Goal: Transaction & Acquisition: Purchase product/service

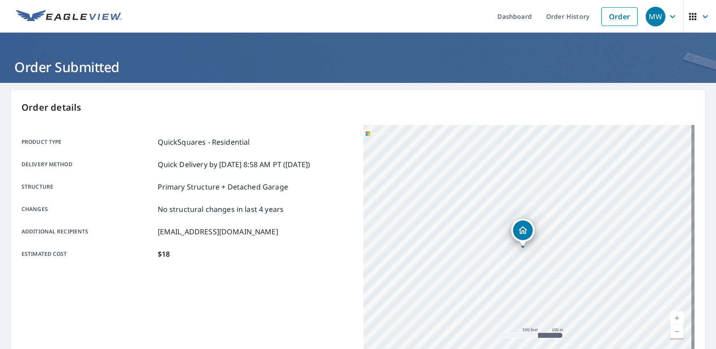
scroll to position [181, 0]
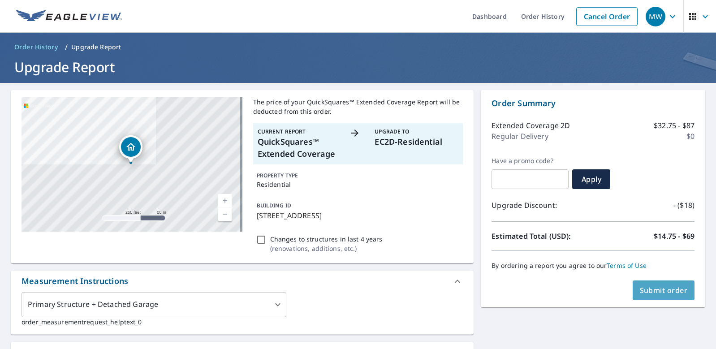
click at [656, 289] on span "Submit order" at bounding box center [663, 290] width 48 height 10
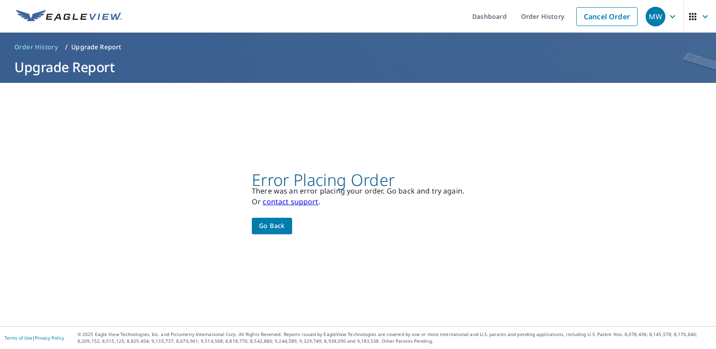
click at [277, 226] on span "Go back" at bounding box center [272, 225] width 26 height 11
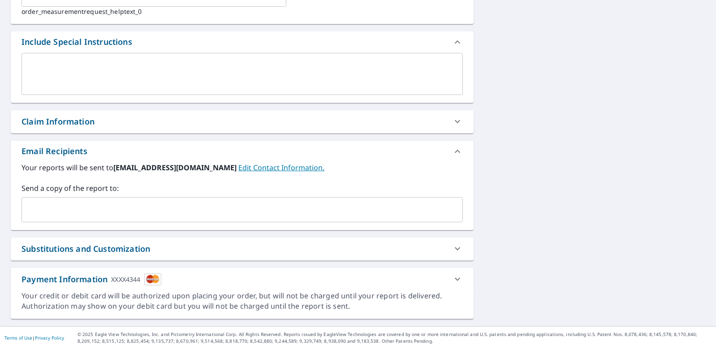
scroll to position [356, 0]
click at [47, 201] on input "text" at bounding box center [236, 209] width 420 height 17
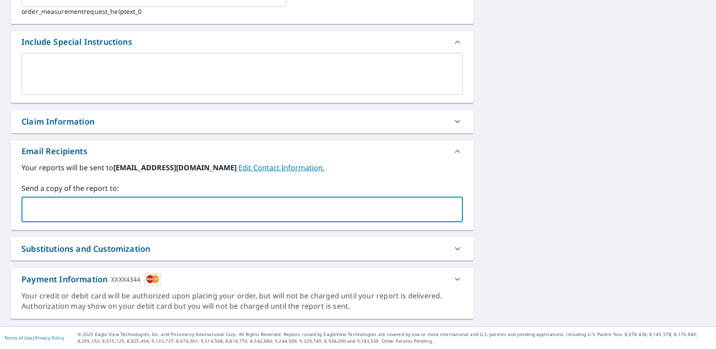
type input "[EMAIL_ADDRESS][DOMAIN_NAME]"
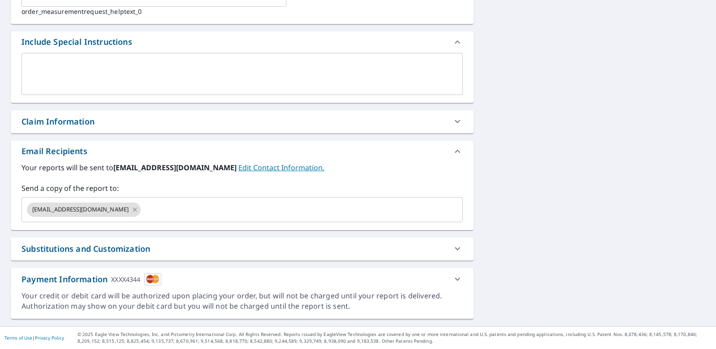
click at [79, 243] on div "Substitutions and Customization" at bounding box center [85, 249] width 129 height 12
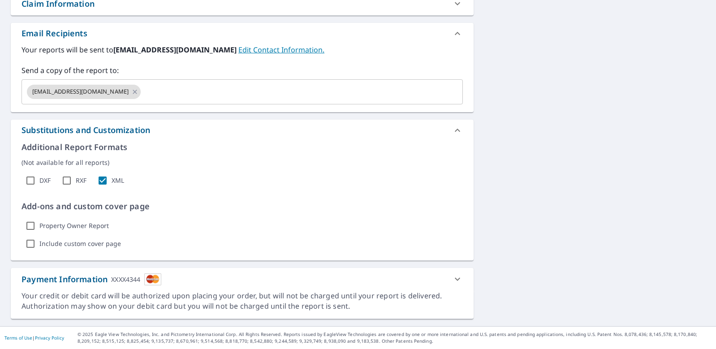
scroll to position [475, 0]
click at [97, 273] on div "Payment Information XXXX4344" at bounding box center [91, 279] width 140 height 12
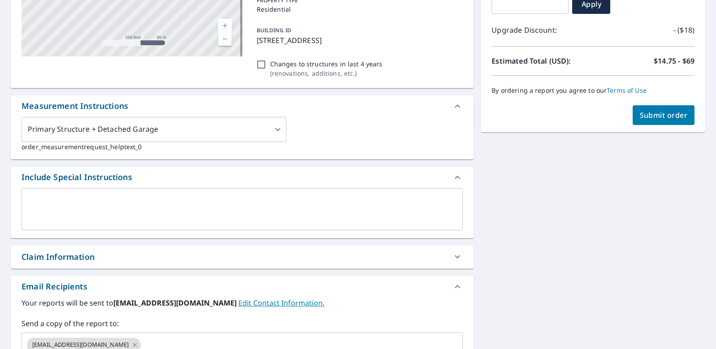
scroll to position [162, 0]
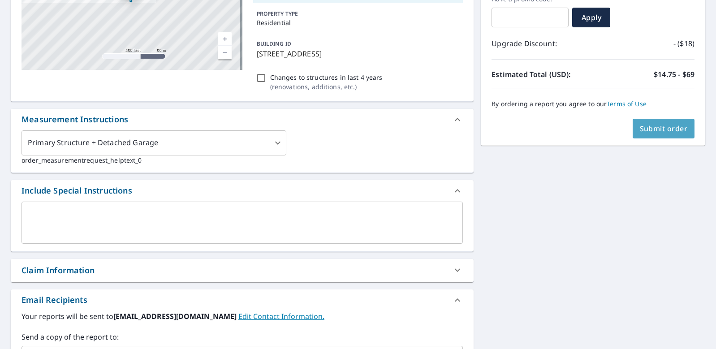
click at [660, 125] on span "Submit order" at bounding box center [663, 129] width 48 height 10
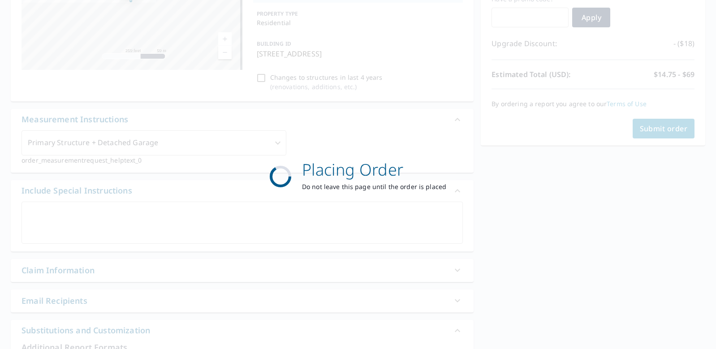
scroll to position [0, 0]
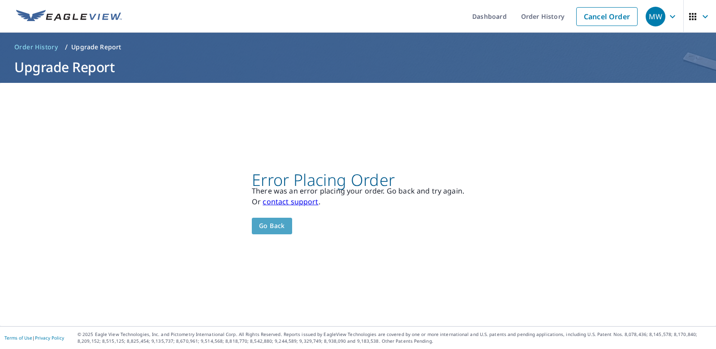
click at [266, 223] on span "Go back" at bounding box center [272, 225] width 26 height 11
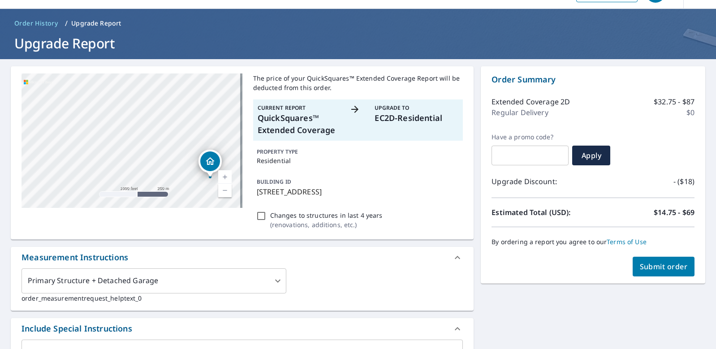
scroll to position [45, 0]
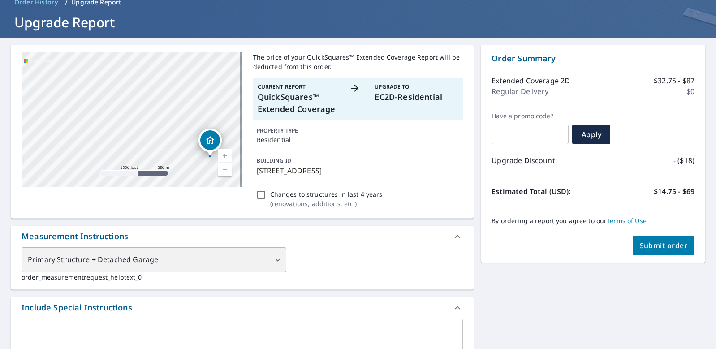
click at [275, 270] on div "Primary Structure + Detached Garage" at bounding box center [153, 259] width 265 height 25
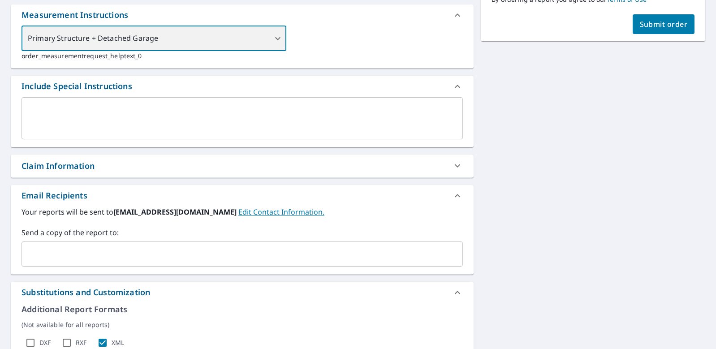
scroll to position [269, 0]
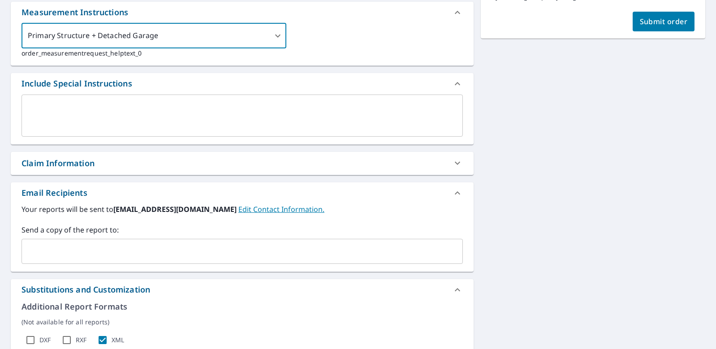
click at [42, 128] on textarea at bounding box center [242, 116] width 429 height 26
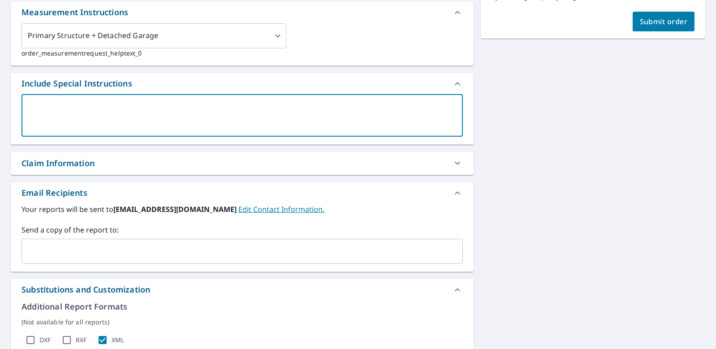
type textarea "j"
type textarea "x"
type textarea "ju"
type textarea "x"
type textarea "jus"
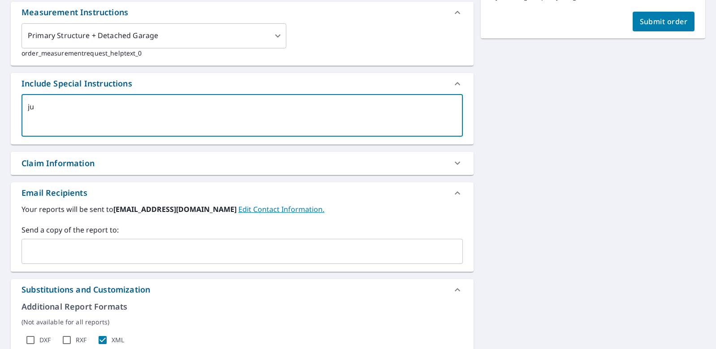
type textarea "x"
type textarea "just"
type textarea "x"
type textarea "just"
type textarea "x"
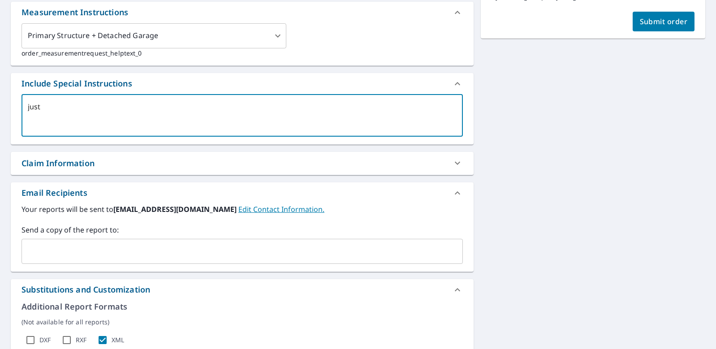
type textarea "just p"
type textarea "x"
type textarea "just pr"
type textarea "x"
type textarea "just pri"
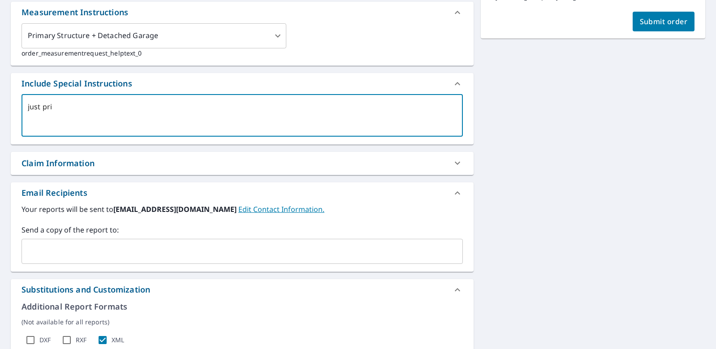
type textarea "x"
type textarea "just prim"
type textarea "x"
type textarea "just prima"
type textarea "x"
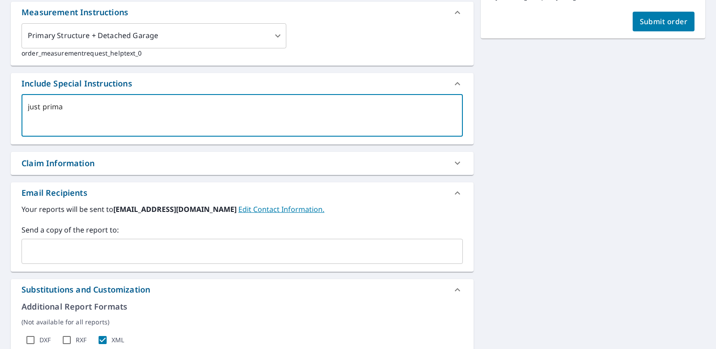
type textarea "just primar"
type textarea "x"
type textarea "just primary"
type textarea "x"
type textarea "just primary"
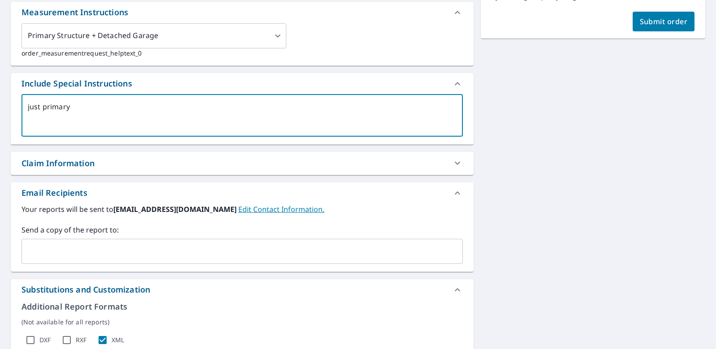
type textarea "x"
type textarea "just primary s"
type textarea "x"
type textarea "just primary st"
type textarea "x"
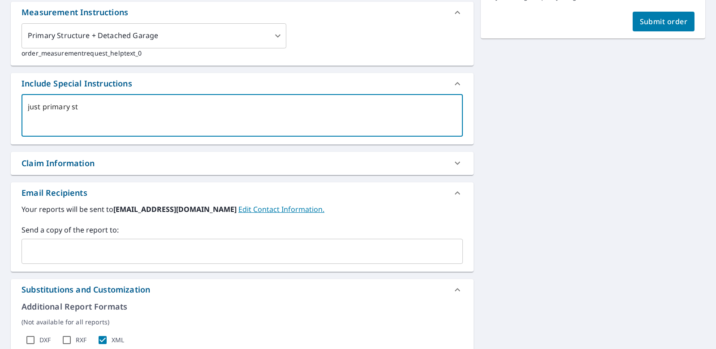
type textarea "just primary str"
type textarea "x"
type textarea "just primary stru"
type textarea "x"
type textarea "just primary struc"
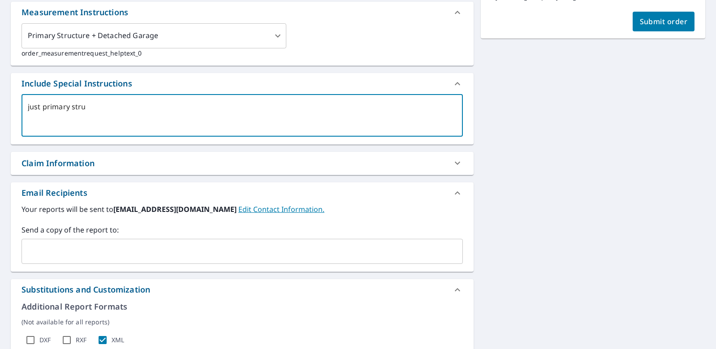
type textarea "x"
type textarea "just primary struct"
type textarea "x"
type textarea "just primary structu"
type textarea "x"
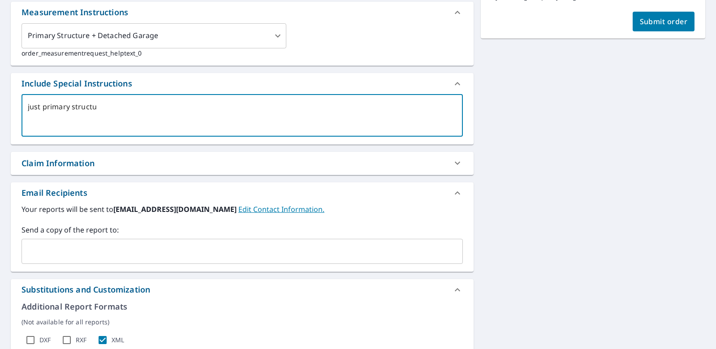
type textarea "just primary structur"
type textarea "x"
type textarea "just primary structure"
type textarea "x"
type textarea "just primary structure"
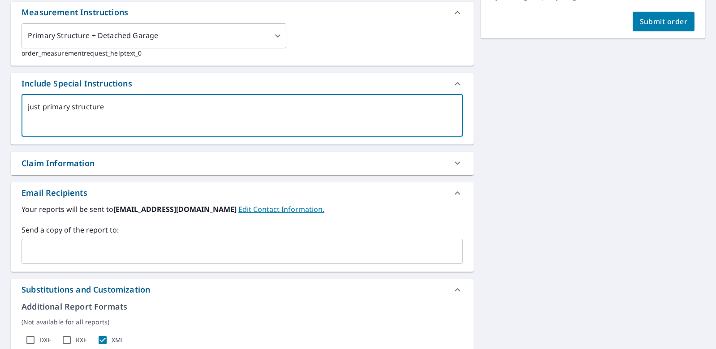
type textarea "x"
type textarea "just primary structure i"
type textarea "x"
type textarea "just primary structure is"
type textarea "x"
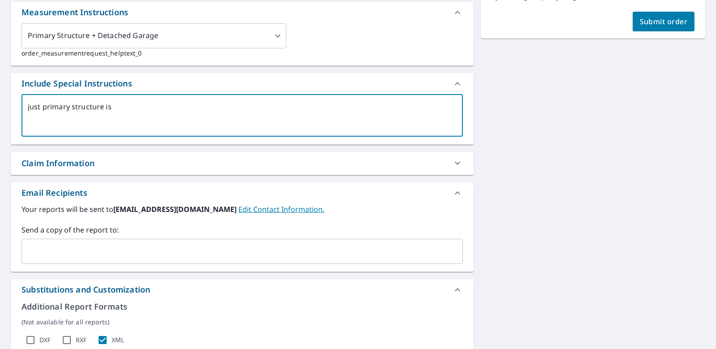
type textarea "just primary structure is"
type textarea "x"
type textarea "just primary structure is n"
type textarea "x"
type textarea "just primary structure is ne"
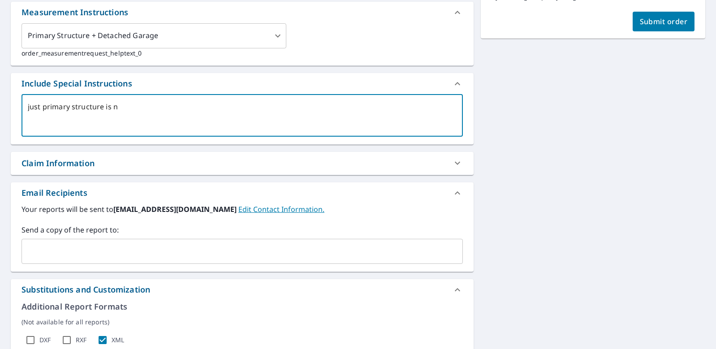
type textarea "x"
type textarea "just primary structure is nee"
type textarea "x"
type textarea "just primary structure is need"
type textarea "x"
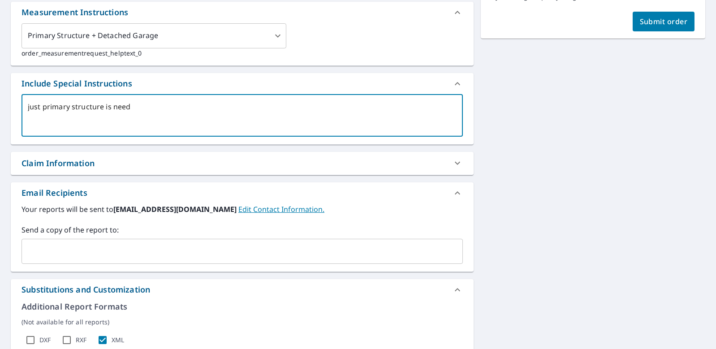
type textarea "just primary structure is neede"
type textarea "x"
type textarea "just primary structure is needed"
type textarea "x"
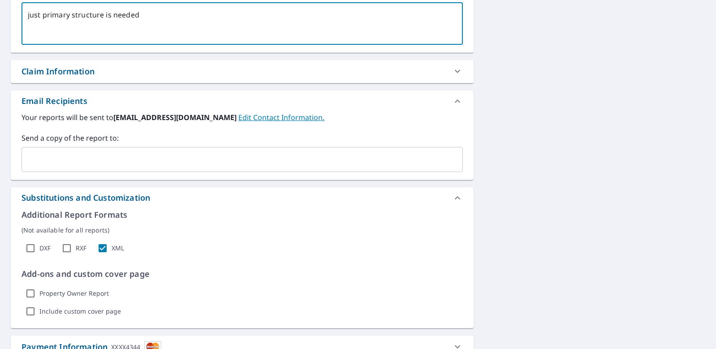
scroll to position [448, 0]
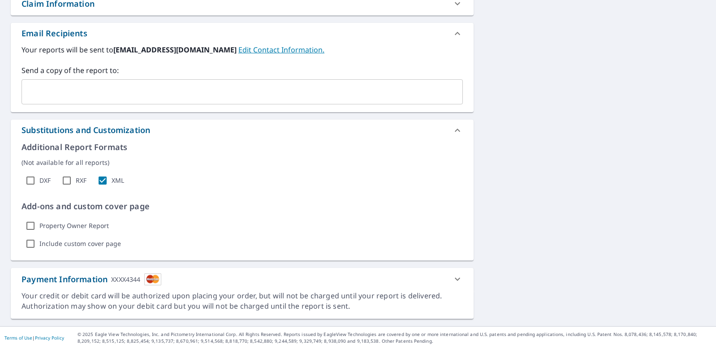
type textarea "just primary structure is needed"
type textarea "x"
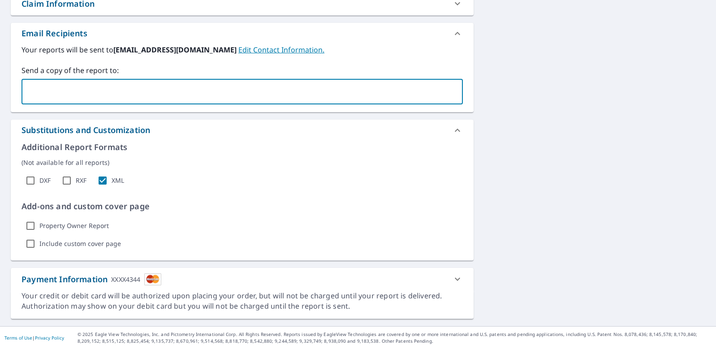
click at [76, 99] on input "text" at bounding box center [236, 91] width 420 height 17
type input "[EMAIL_ADDRESS][DOMAIN_NAME]"
type textarea "x"
click at [106, 273] on div "Payment Information XXXX4344" at bounding box center [91, 279] width 140 height 12
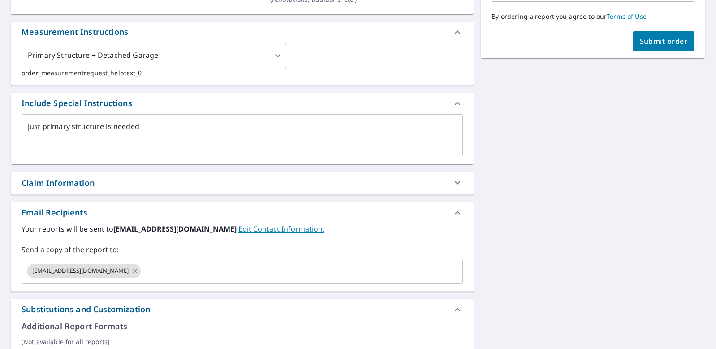
scroll to position [117, 0]
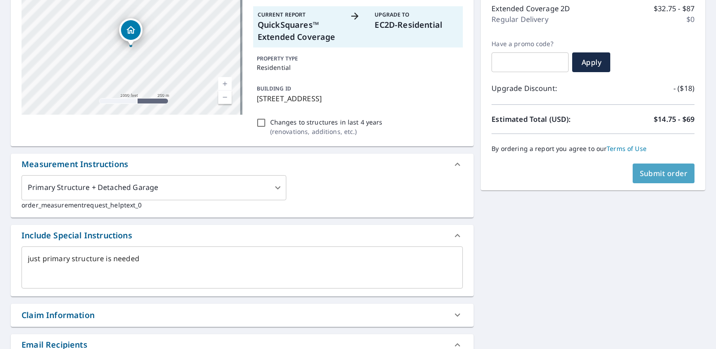
click at [656, 170] on span "Submit order" at bounding box center [663, 173] width 48 height 10
type textarea "x"
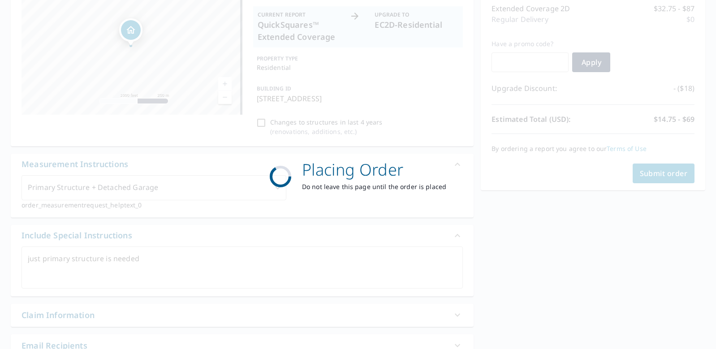
scroll to position [0, 0]
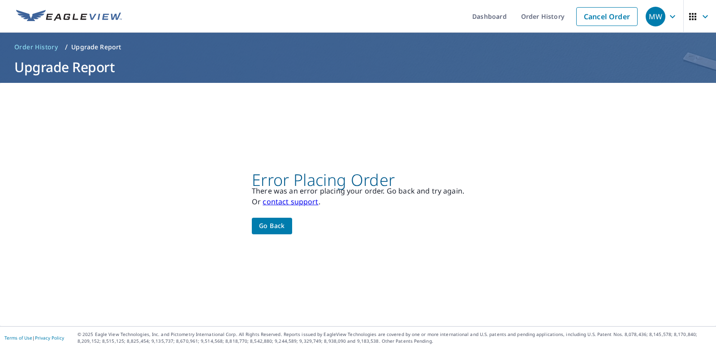
click at [298, 200] on link "contact support" at bounding box center [290, 202] width 56 height 10
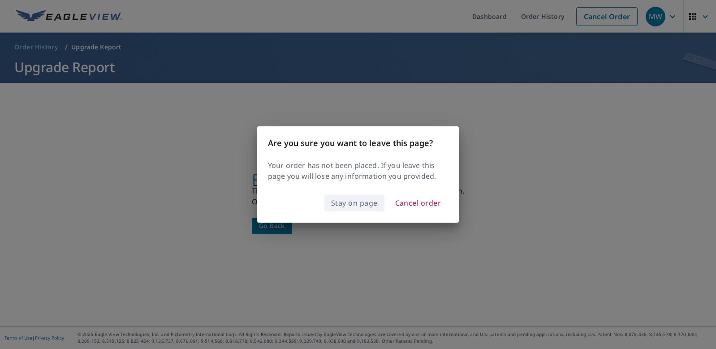
click at [360, 209] on span "Stay on page" at bounding box center [354, 203] width 47 height 13
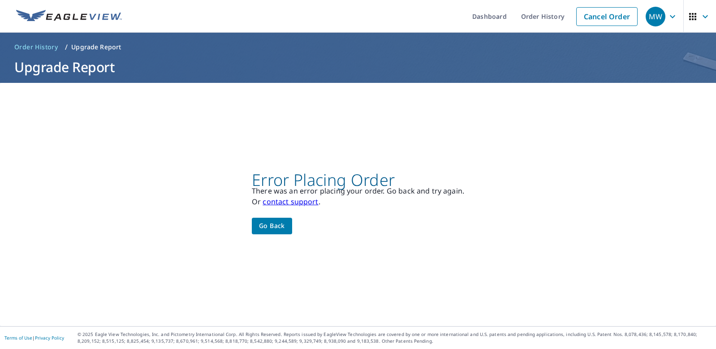
click at [298, 199] on link "contact support" at bounding box center [290, 202] width 56 height 10
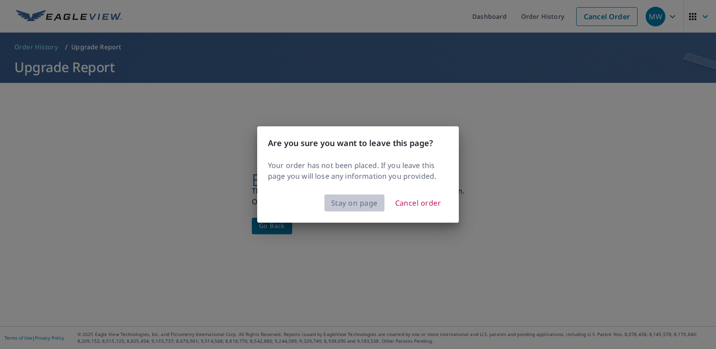
click at [347, 209] on span "Stay on page" at bounding box center [354, 203] width 47 height 13
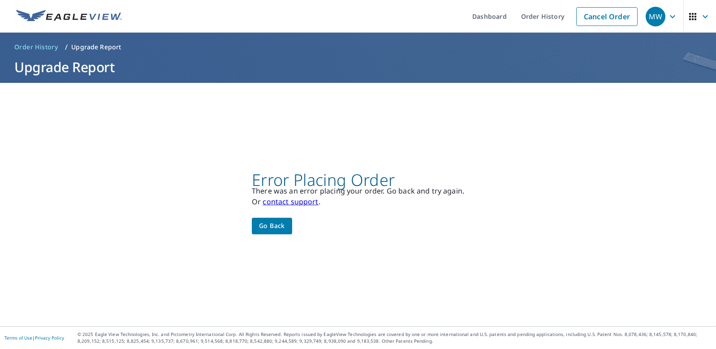
click at [278, 221] on span "Go back" at bounding box center [272, 225] width 26 height 11
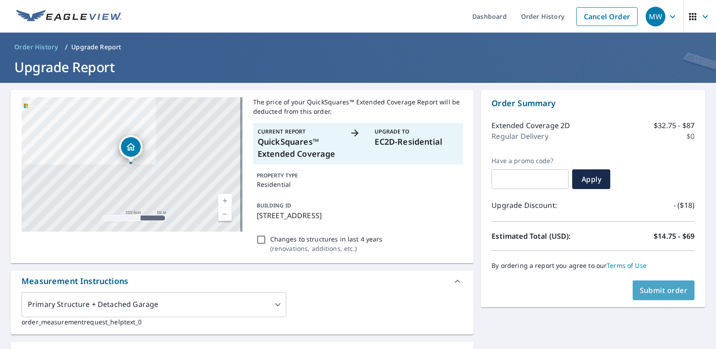
click at [662, 289] on span "Submit order" at bounding box center [663, 290] width 48 height 10
type textarea "x"
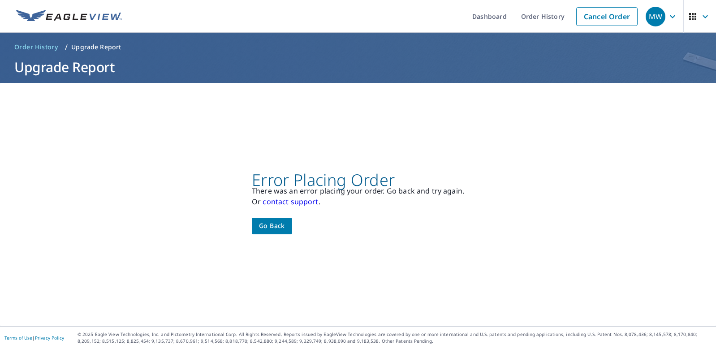
click at [274, 221] on span "Go back" at bounding box center [272, 225] width 26 height 11
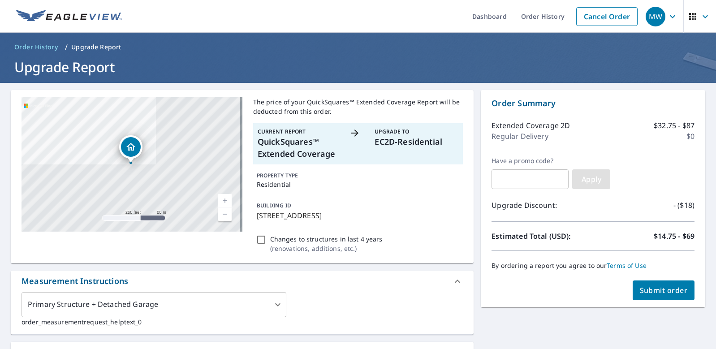
click at [579, 178] on span "Apply" at bounding box center [591, 179] width 24 height 10
click at [666, 289] on span "Submit order" at bounding box center [663, 290] width 48 height 10
type textarea "x"
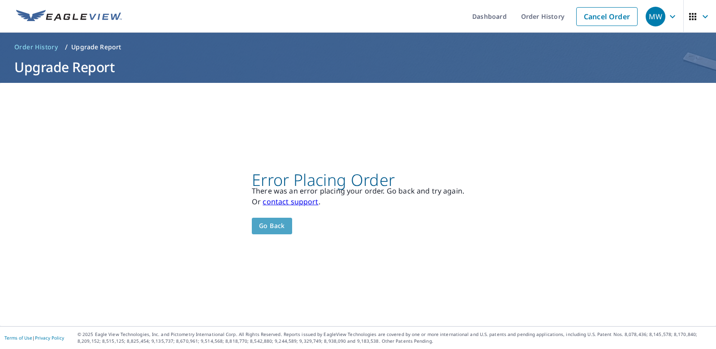
click at [277, 224] on span "Go back" at bounding box center [272, 225] width 26 height 11
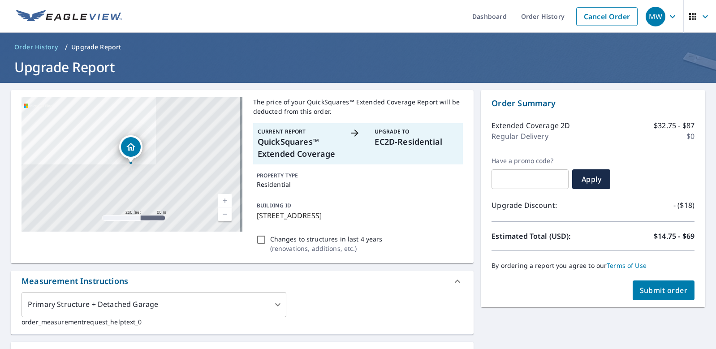
click at [399, 140] on p "EC2D-Residential" at bounding box center [416, 142] width 84 height 12
click at [391, 145] on p "EC2D-Residential" at bounding box center [416, 142] width 84 height 12
type textarea "x"
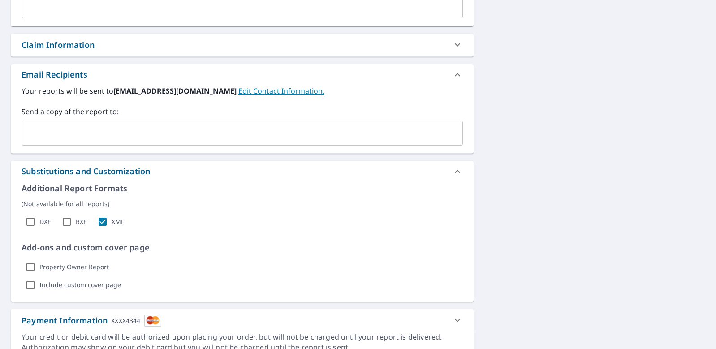
scroll to position [403, 0]
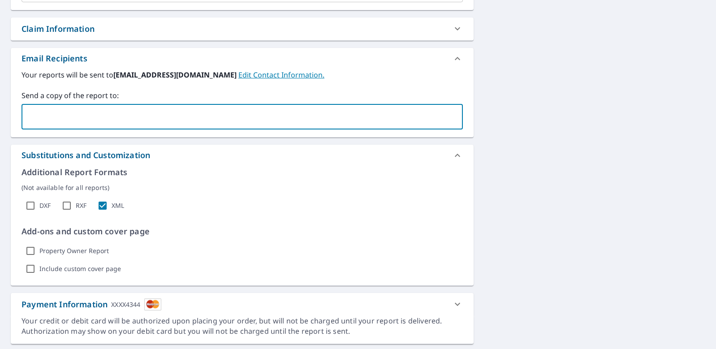
click at [81, 125] on input "text" at bounding box center [236, 116] width 420 height 17
type input "[EMAIL_ADDRESS][DOMAIN_NAME]"
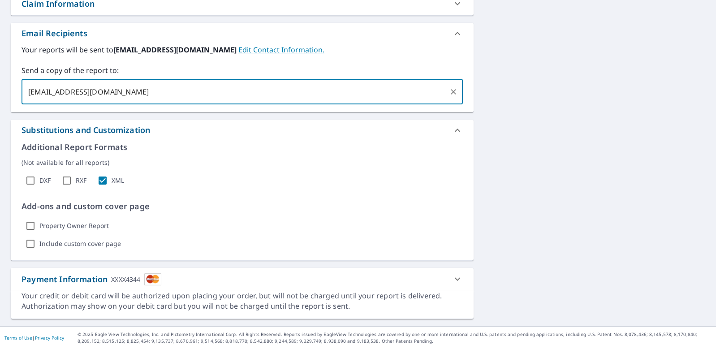
scroll to position [475, 0]
type textarea "x"
click at [87, 273] on div "Payment Information XXXX4344" at bounding box center [91, 279] width 140 height 12
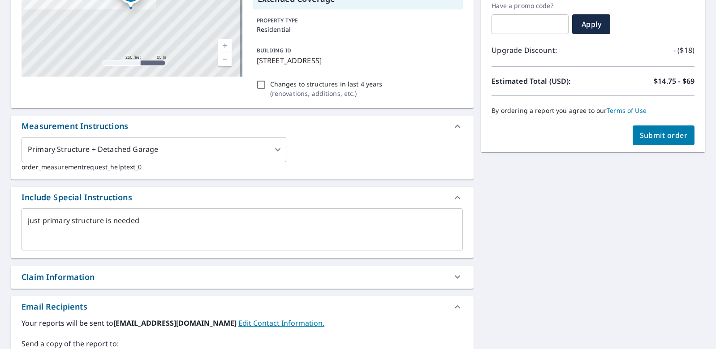
scroll to position [154, 0]
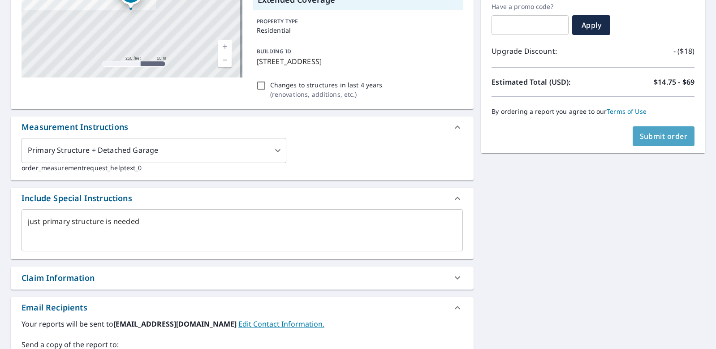
click at [648, 135] on span "Submit order" at bounding box center [663, 136] width 48 height 10
type textarea "x"
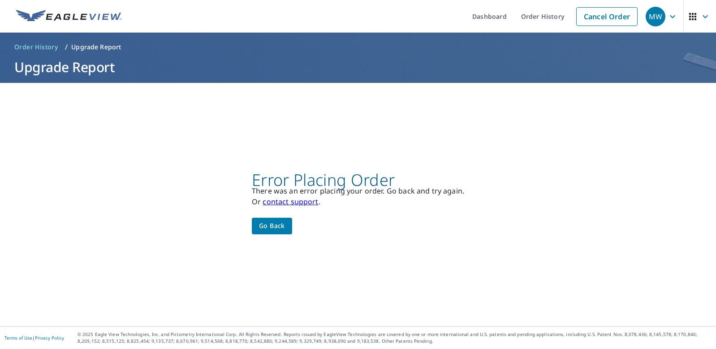
scroll to position [0, 0]
click at [594, 11] on link "Cancel Order" at bounding box center [606, 16] width 61 height 19
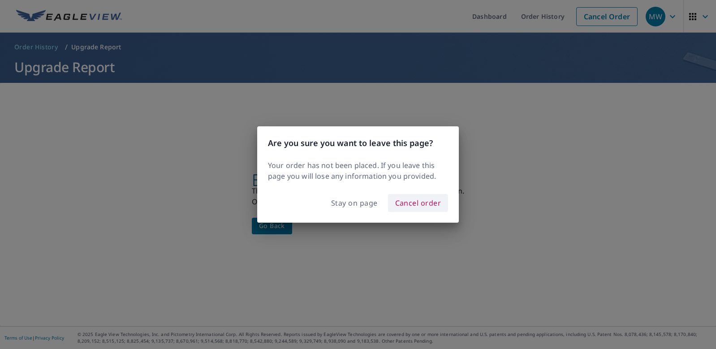
click at [411, 209] on span "Cancel order" at bounding box center [418, 203] width 46 height 13
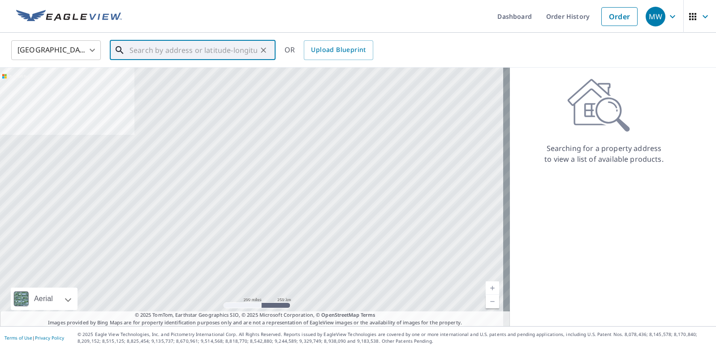
click at [227, 50] on input "text" at bounding box center [193, 50] width 128 height 25
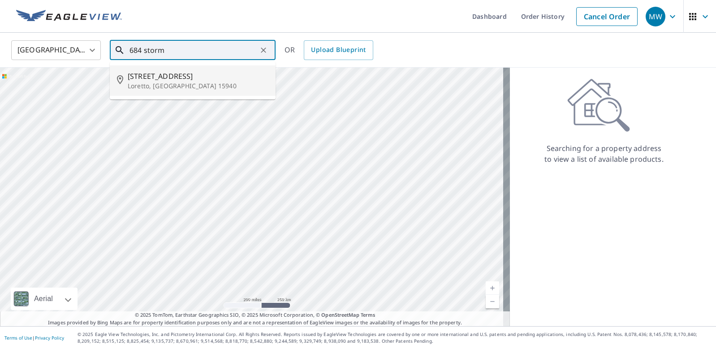
click at [179, 79] on span "[STREET_ADDRESS]" at bounding box center [198, 76] width 141 height 11
type input "684 Storm Rd Loretto, PA 15940"
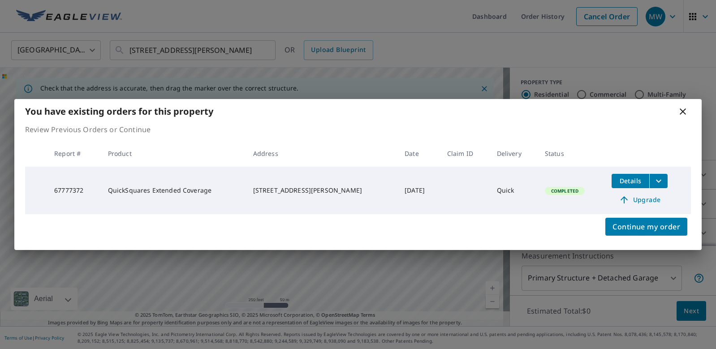
click at [649, 204] on span "Upgrade" at bounding box center [639, 199] width 45 height 11
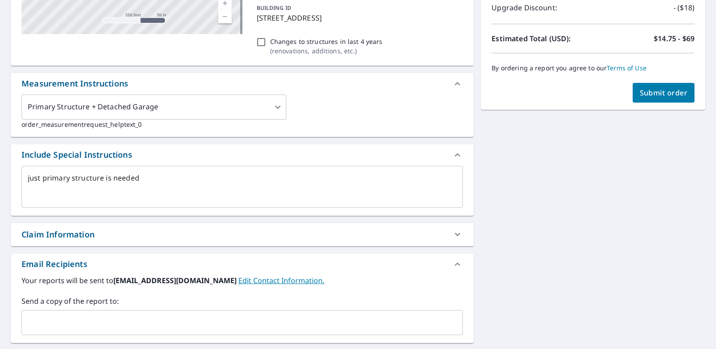
scroll to position [269, 0]
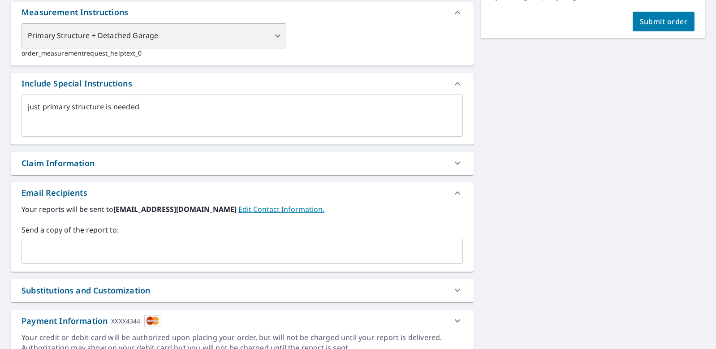
click at [264, 46] on div "Primary Structure + Detached Garage" at bounding box center [153, 35] width 265 height 25
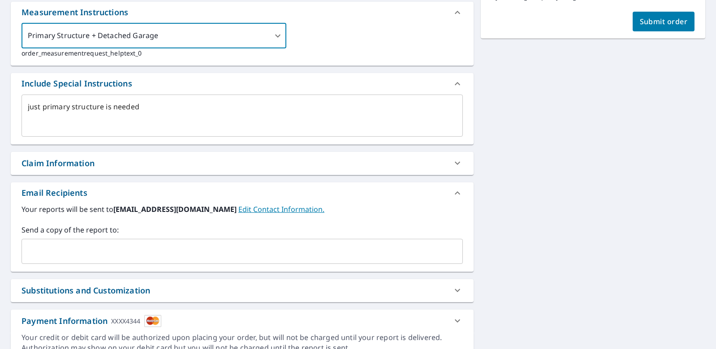
click at [224, 260] on input "text" at bounding box center [236, 251] width 420 height 17
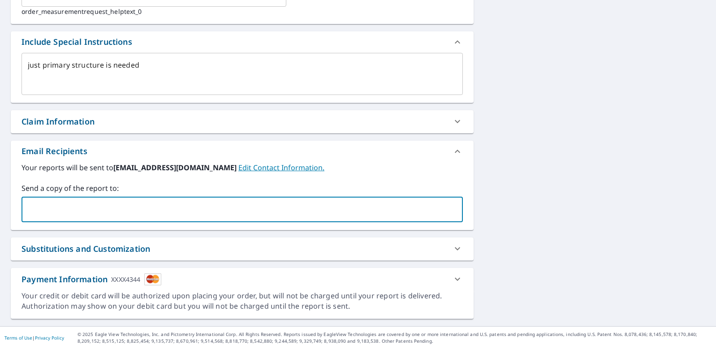
scroll to position [356, 0]
type input "[EMAIL_ADDRESS][DOMAIN_NAME]"
type textarea "x"
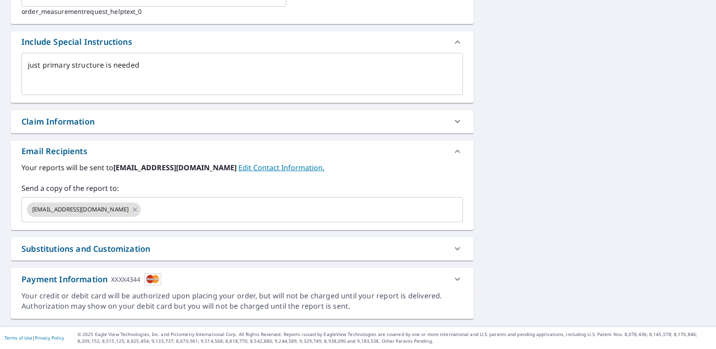
click at [134, 243] on div "Substitutions and Customization" at bounding box center [85, 249] width 129 height 12
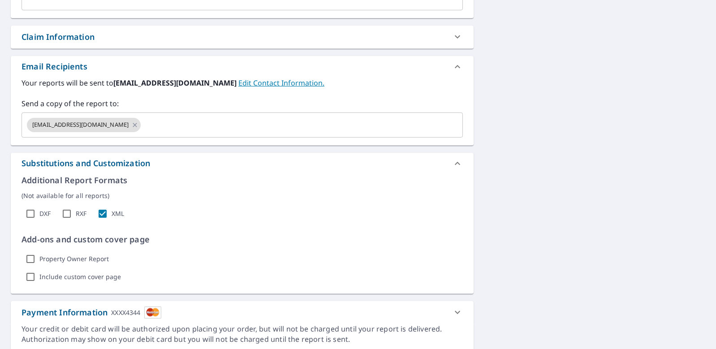
scroll to position [475, 0]
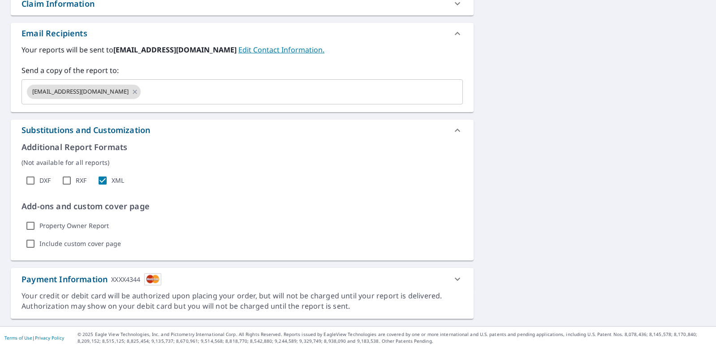
click at [79, 273] on div "Payment Information XXXX4344" at bounding box center [91, 279] width 140 height 12
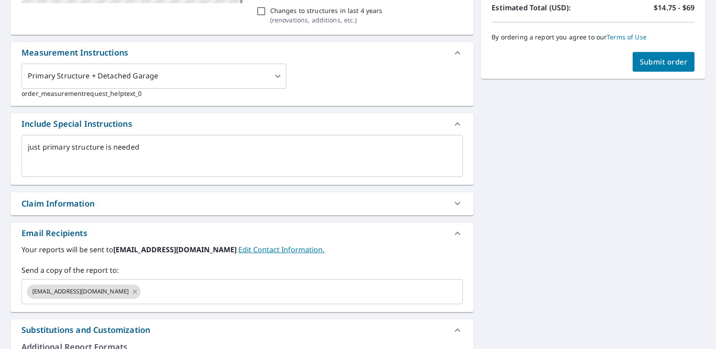
scroll to position [206, 0]
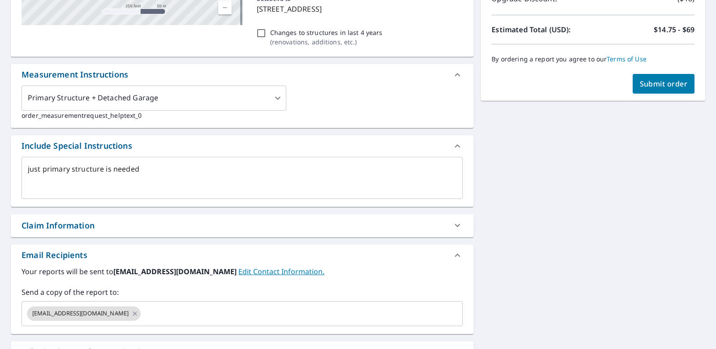
click at [671, 80] on span "Submit order" at bounding box center [663, 84] width 48 height 10
type textarea "x"
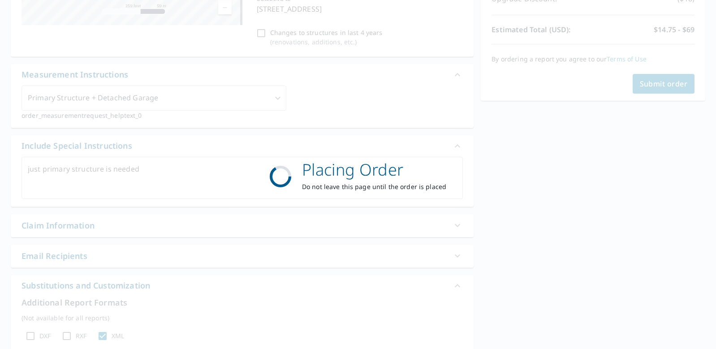
scroll to position [0, 0]
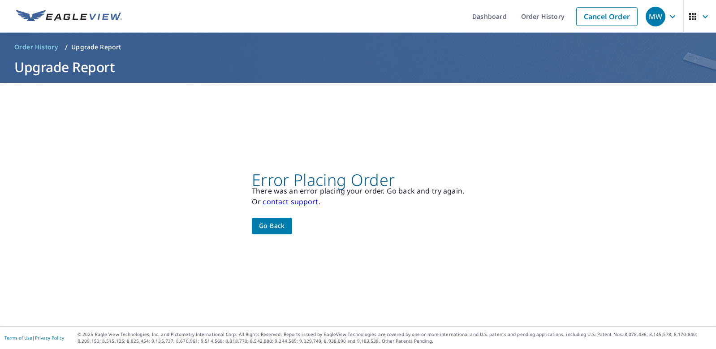
click at [287, 197] on link "contact support" at bounding box center [290, 202] width 56 height 10
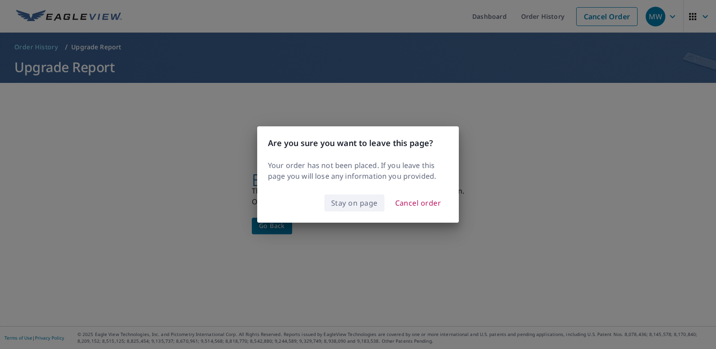
click at [354, 209] on span "Stay on page" at bounding box center [354, 203] width 47 height 13
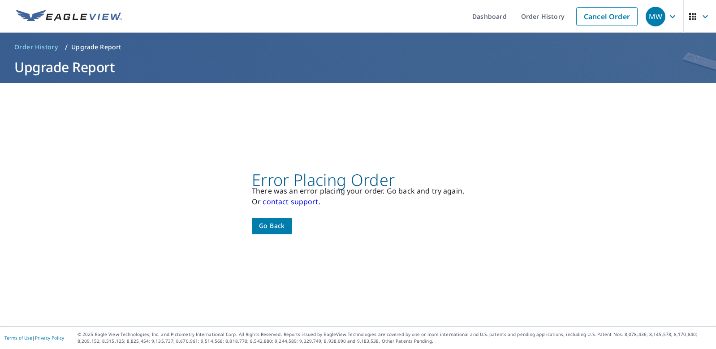
click at [67, 68] on h1 "Upgrade Report" at bounding box center [358, 67] width 694 height 18
click at [98, 64] on h1 "Upgrade Report" at bounding box center [358, 67] width 694 height 18
click at [94, 42] on ol "Order History / Upgrade Report" at bounding box center [358, 47] width 694 height 14
click at [92, 44] on p "Upgrade Report" at bounding box center [96, 47] width 50 height 9
click at [94, 47] on p "Upgrade Report" at bounding box center [96, 47] width 50 height 9
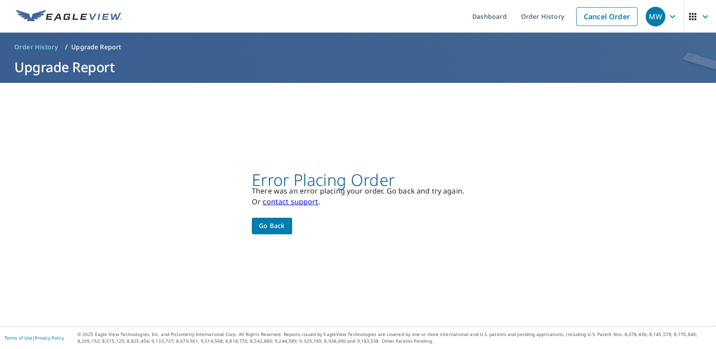
click at [114, 46] on p "Upgrade Report" at bounding box center [96, 47] width 50 height 9
click at [260, 227] on span "Go back" at bounding box center [272, 225] width 26 height 11
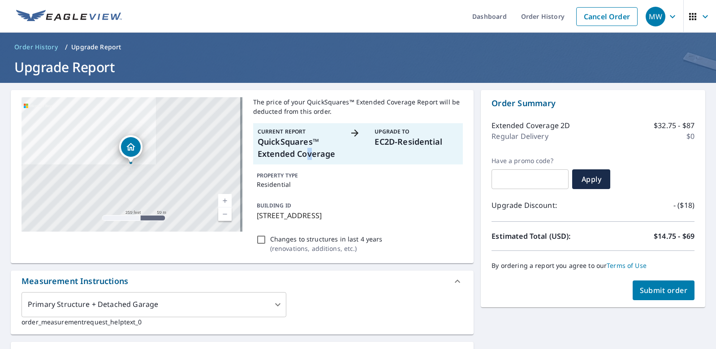
click at [307, 148] on p "QuickSquares™ Extended Coverage" at bounding box center [299, 148] width 84 height 24
click at [398, 143] on p "EC2D-Residential" at bounding box center [416, 142] width 84 height 12
type textarea "x"
click at [261, 244] on input "Changes to structures in last 4 years ( renovations, additions, etc. )" at bounding box center [261, 239] width 11 height 11
checkbox input "true"
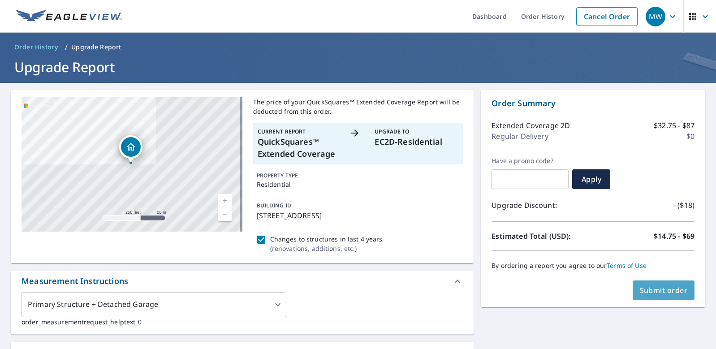
click at [656, 288] on span "Submit order" at bounding box center [663, 290] width 48 height 10
type textarea "x"
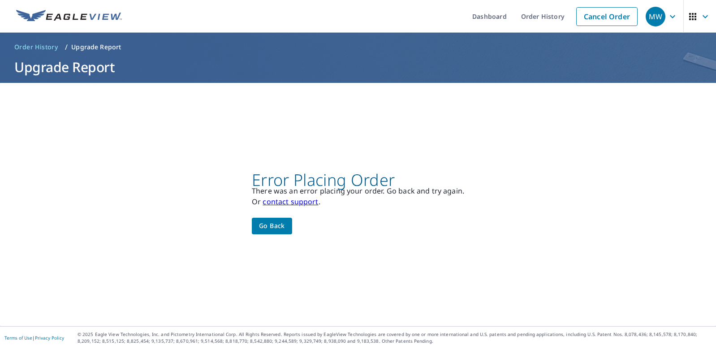
click at [259, 225] on span "Go back" at bounding box center [272, 225] width 26 height 11
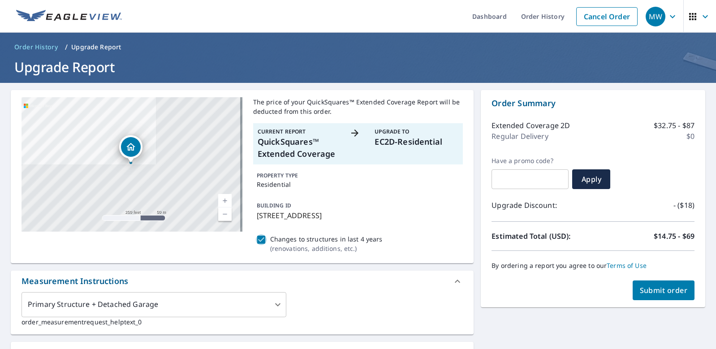
click at [257, 244] on input "Changes to structures in last 4 years ( renovations, additions, etc. )" at bounding box center [261, 239] width 11 height 11
checkbox input "false"
click at [580, 175] on span "Apply" at bounding box center [591, 179] width 24 height 10
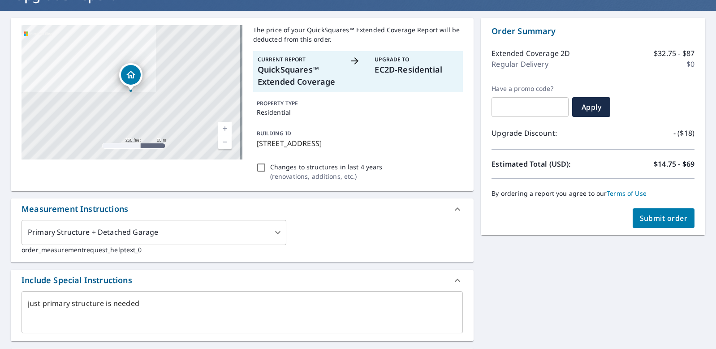
scroll to position [179, 0]
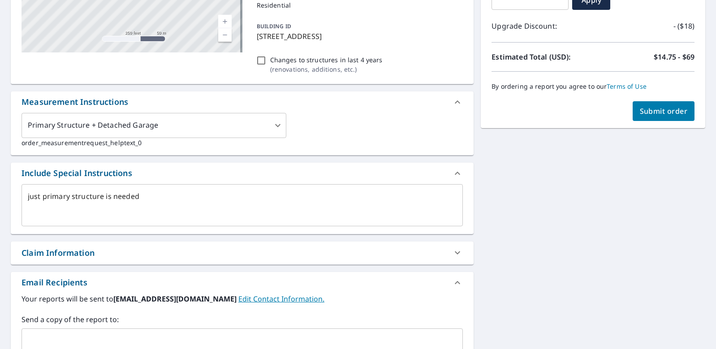
click at [664, 110] on span "Submit order" at bounding box center [663, 111] width 48 height 10
type textarea "x"
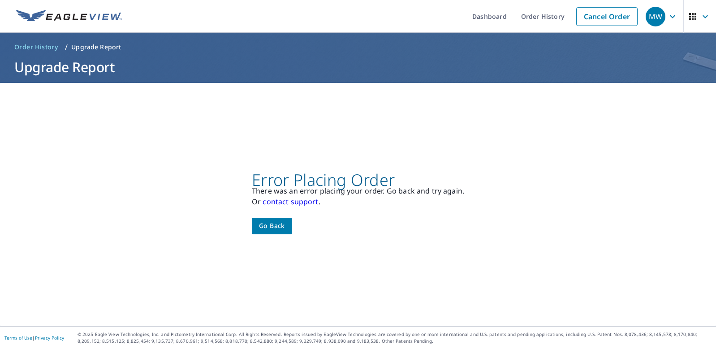
scroll to position [0, 0]
click at [274, 218] on button "Go back" at bounding box center [272, 226] width 40 height 17
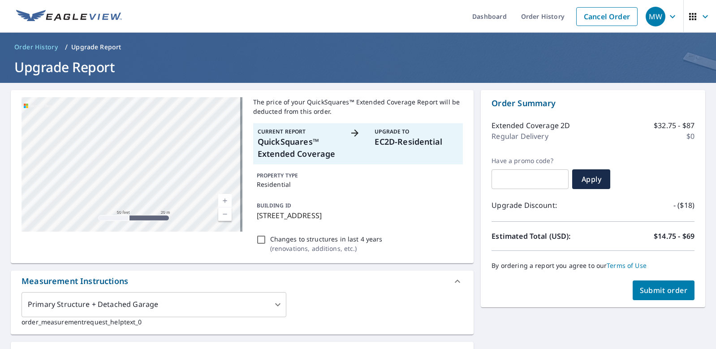
drag, startPoint x: 88, startPoint y: 163, endPoint x: 209, endPoint y: 187, distance: 123.3
click at [209, 187] on div "684 Storm Rd Loretto, PA 15940" at bounding box center [131, 164] width 221 height 134
drag, startPoint x: 90, startPoint y: 133, endPoint x: 189, endPoint y: 168, distance: 105.2
click at [189, 168] on div "684 Storm Rd Loretto, PA 15940" at bounding box center [131, 164] width 221 height 134
click at [452, 287] on icon at bounding box center [457, 281] width 11 height 11
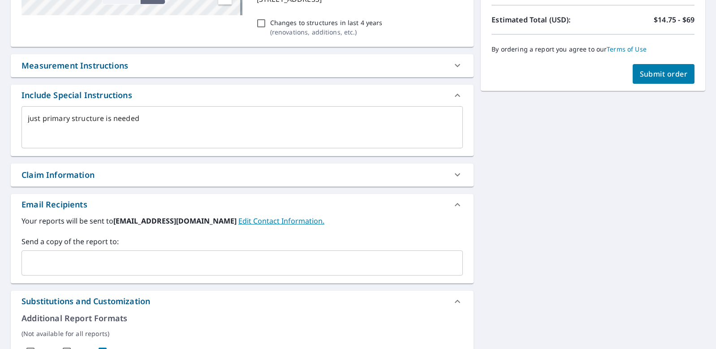
scroll to position [224, 0]
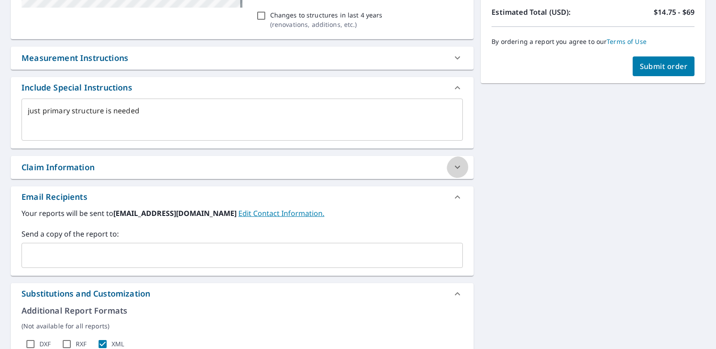
click at [455, 169] on icon at bounding box center [457, 167] width 5 height 3
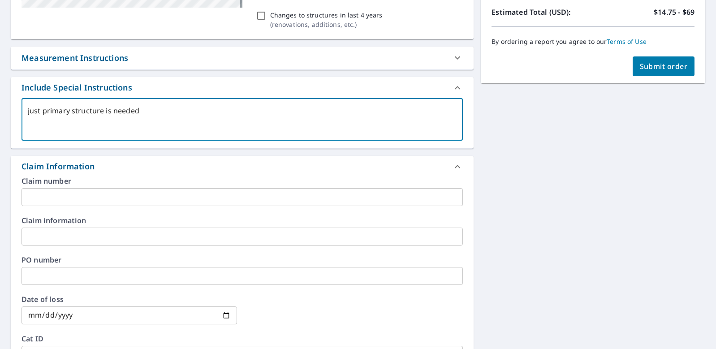
click at [338, 132] on textarea "just primary structure is needed" at bounding box center [242, 120] width 429 height 26
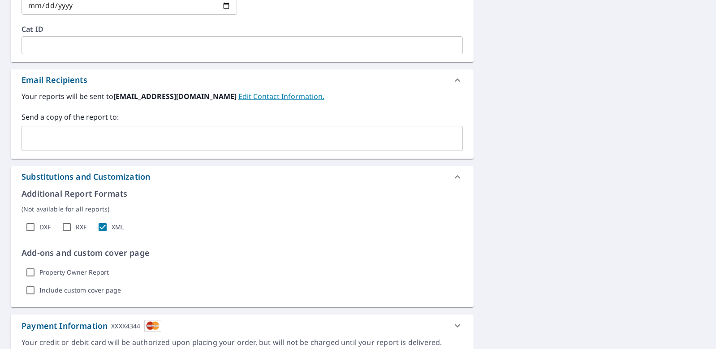
scroll to position [537, 0]
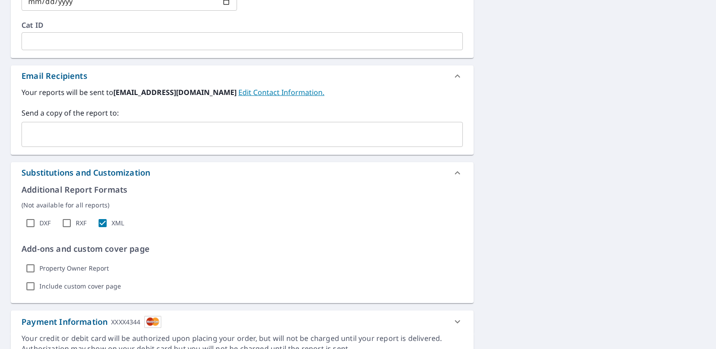
type textarea "x"
click at [356, 143] on input "text" at bounding box center [236, 134] width 420 height 17
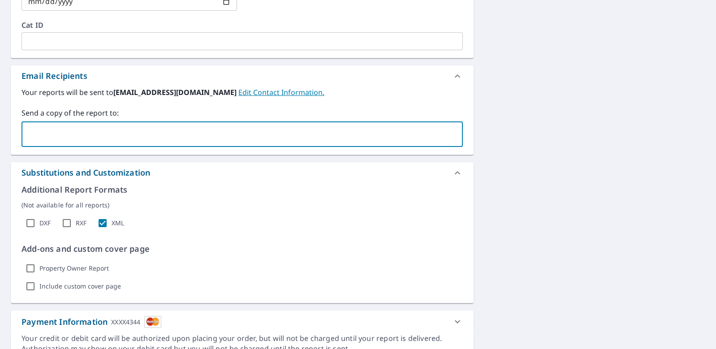
type input "[EMAIL_ADDRESS][DOMAIN_NAME]"
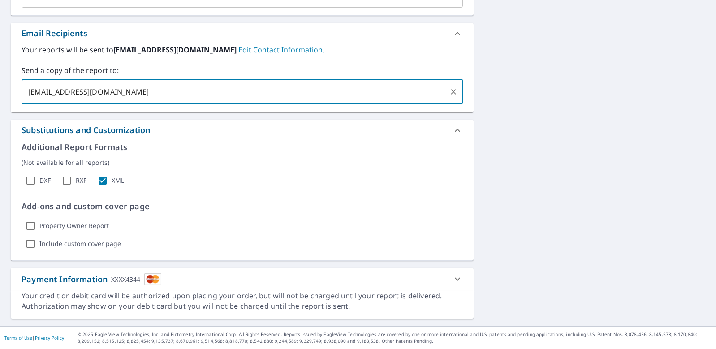
scroll to position [644, 0]
type textarea "x"
click at [111, 273] on div "Payment Information XXXX4344" at bounding box center [91, 279] width 140 height 12
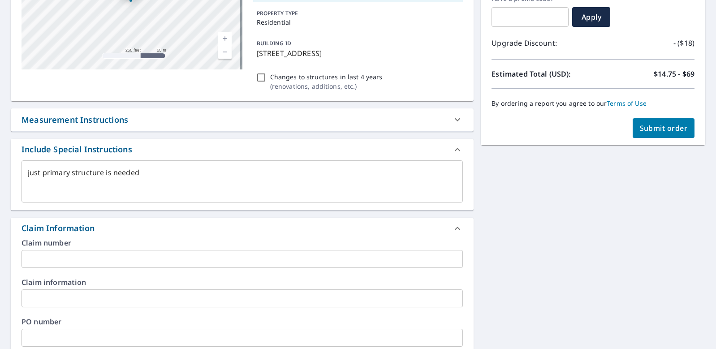
scroll to position [152, 0]
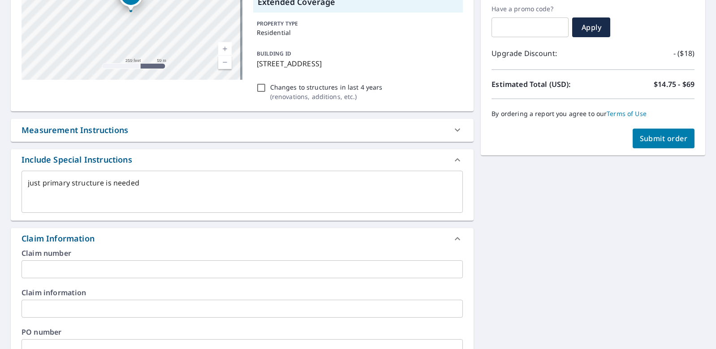
click at [653, 135] on span "Submit order" at bounding box center [663, 138] width 48 height 10
type textarea "x"
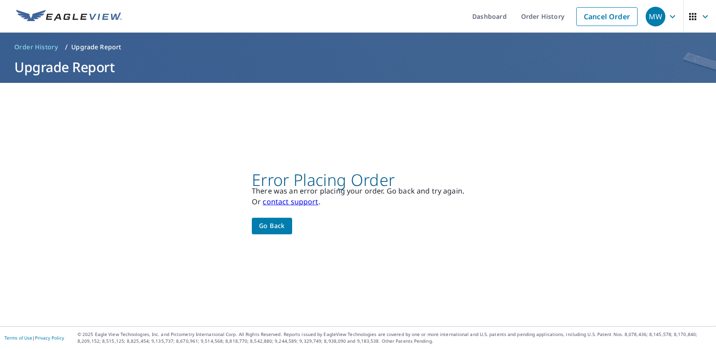
scroll to position [0, 0]
click at [687, 16] on icon "button" at bounding box center [692, 16] width 11 height 11
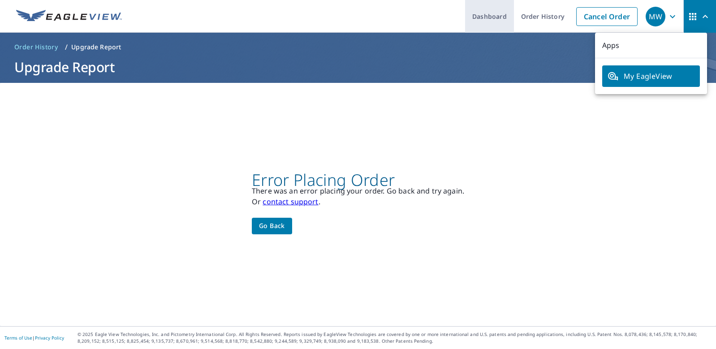
click at [465, 14] on link "Dashboard" at bounding box center [489, 16] width 49 height 33
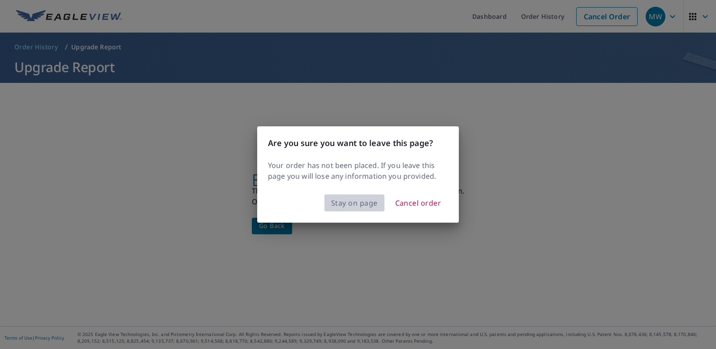
drag, startPoint x: 366, startPoint y: 211, endPoint x: 416, endPoint y: 178, distance: 60.1
click at [367, 209] on span "Stay on page" at bounding box center [354, 203] width 47 height 13
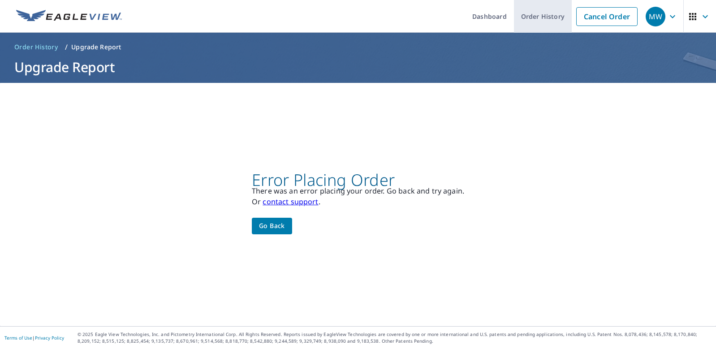
click at [520, 15] on link "Order History" at bounding box center [543, 16] width 58 height 33
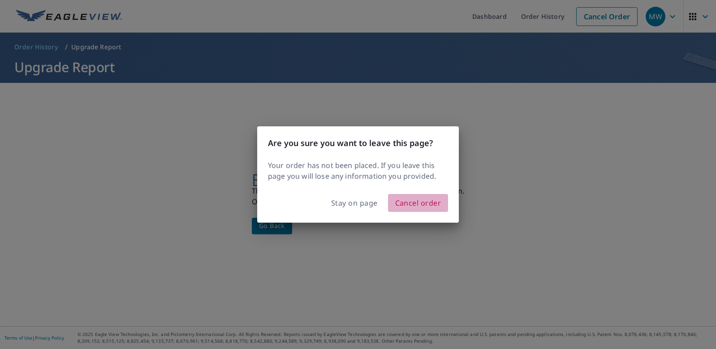
click at [419, 209] on span "Cancel order" at bounding box center [418, 203] width 46 height 13
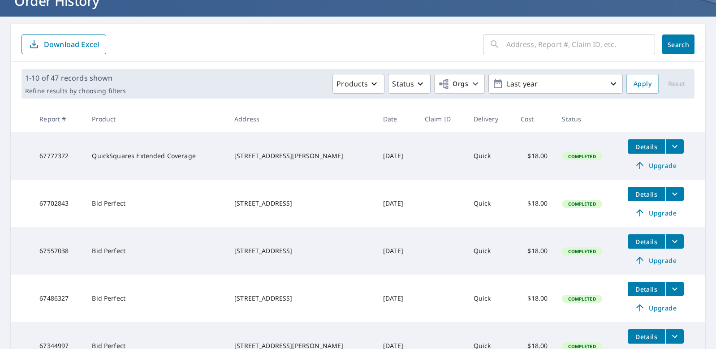
scroll to position [134, 0]
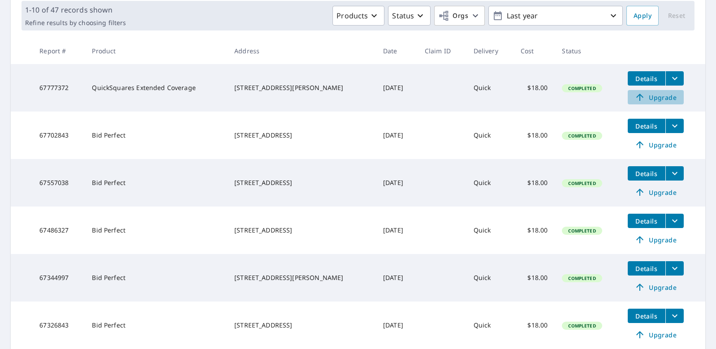
click at [639, 100] on icon at bounding box center [639, 97] width 11 height 11
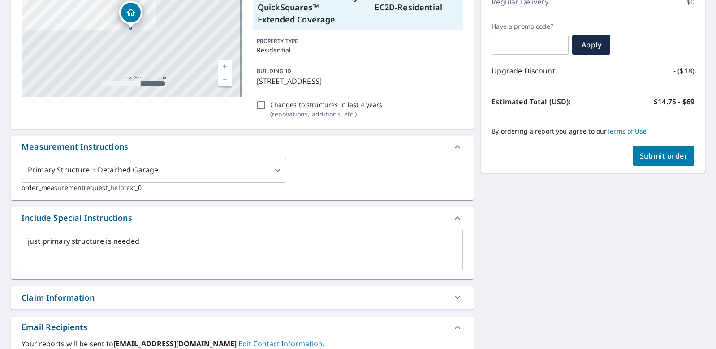
click at [641, 153] on span "Submit order" at bounding box center [663, 156] width 48 height 10
type textarea "x"
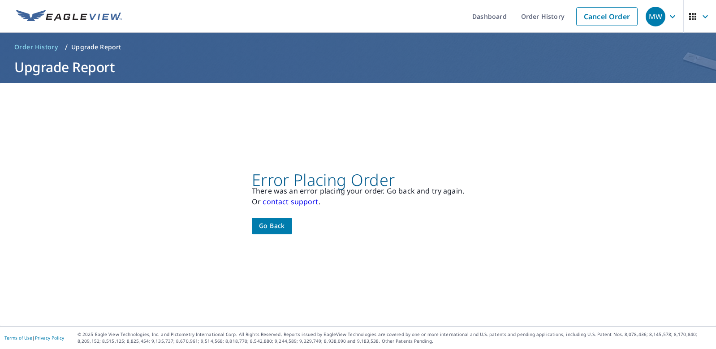
click at [312, 180] on p "Error Placing Order" at bounding box center [358, 180] width 212 height 11
click at [285, 221] on span "Go back" at bounding box center [272, 225] width 26 height 11
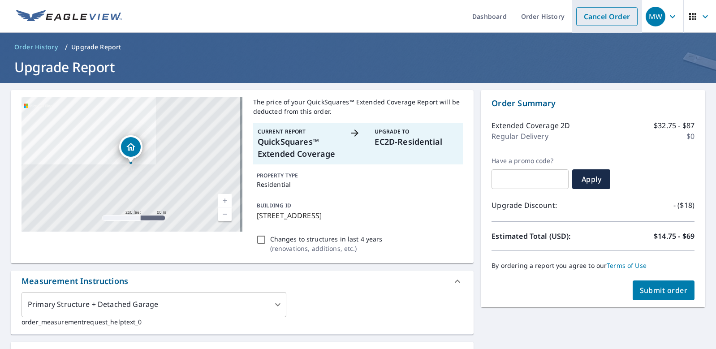
click at [590, 15] on link "Cancel Order" at bounding box center [606, 16] width 61 height 19
type textarea "x"
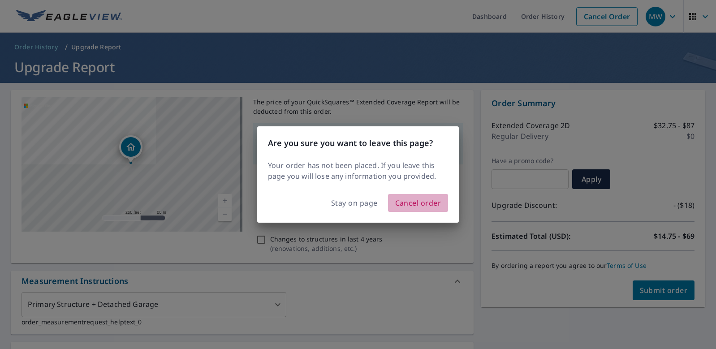
click at [407, 209] on span "Cancel order" at bounding box center [418, 203] width 46 height 13
